Goal: Transaction & Acquisition: Download file/media

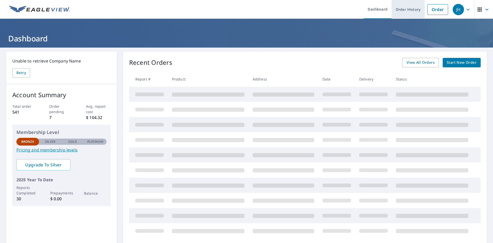
click at [398, 9] on link "Order History" at bounding box center [408, 9] width 33 height 19
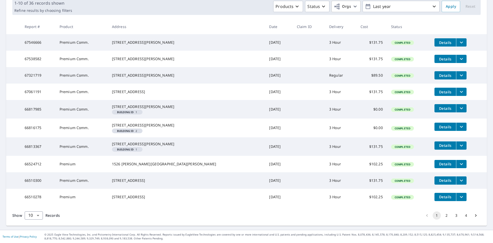
scroll to position [109, 0]
click at [459, 177] on icon "filesDropdownBtn-66510300" at bounding box center [462, 180] width 6 height 6
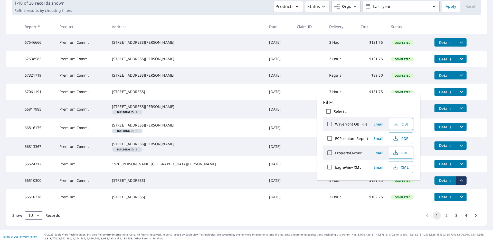
click at [347, 139] on label "ECPremium Report" at bounding box center [351, 138] width 33 height 5
click at [335, 139] on input "ECPremium Report" at bounding box center [330, 138] width 11 height 11
checkbox input "true"
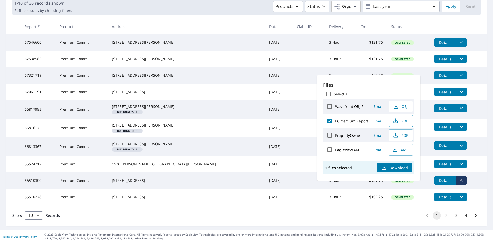
click at [401, 121] on span "PDF" at bounding box center [400, 121] width 16 height 6
click at [456, 195] on button "filesDropdownBtn-66510278" at bounding box center [461, 197] width 11 height 8
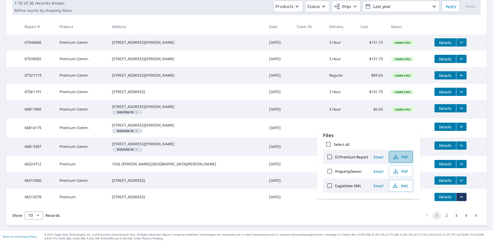
click at [404, 156] on span "PDF" at bounding box center [400, 157] width 16 height 6
